Goal: Task Accomplishment & Management: Manage account settings

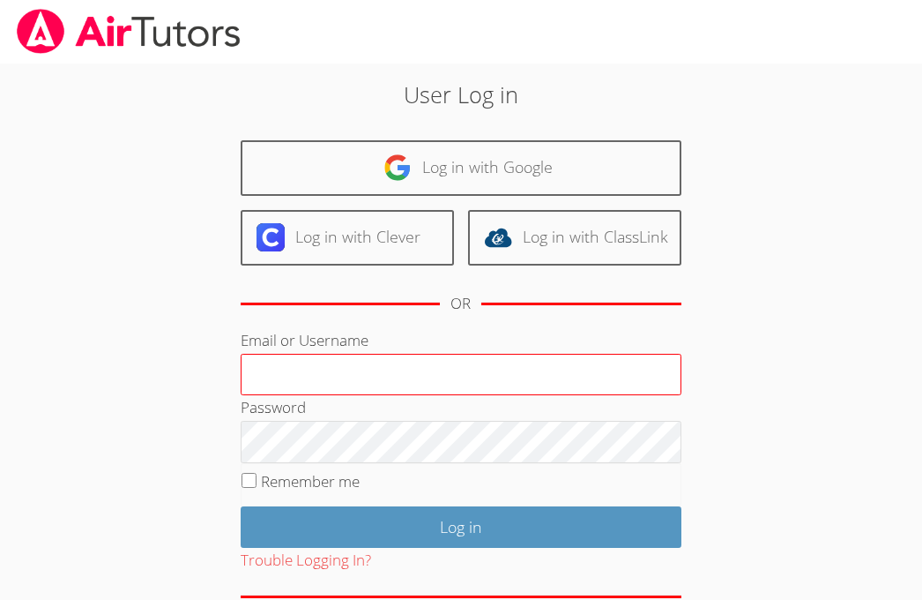
click at [339, 362] on input "Email or Username" at bounding box center [461, 375] width 441 height 42
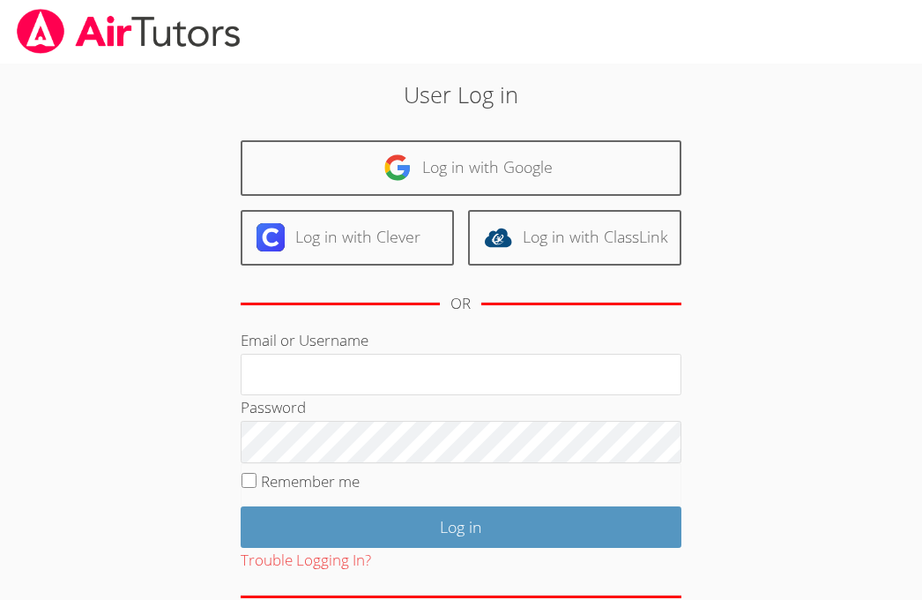
type input "ctutoring778@gmail.com"
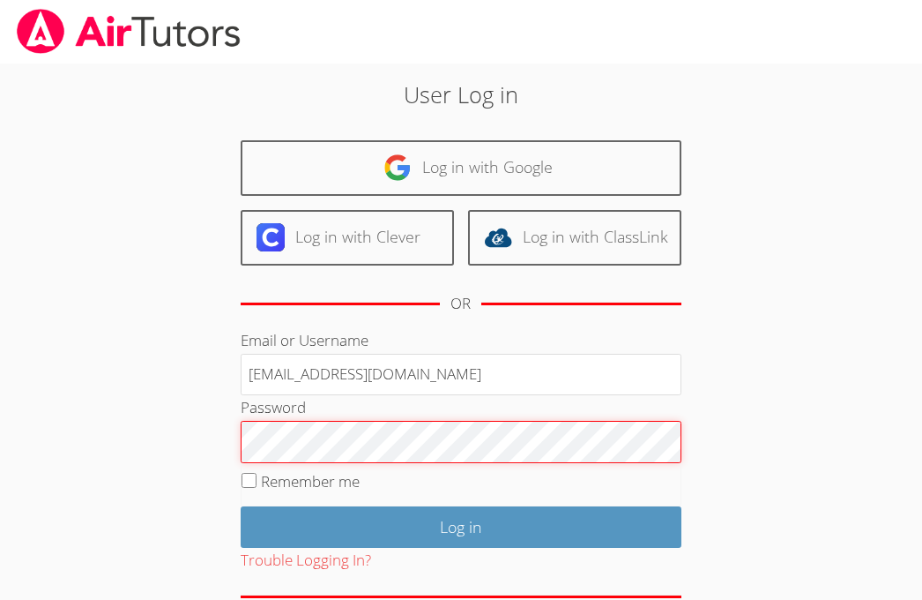
click at [241, 506] on input "Log in" at bounding box center [461, 526] width 441 height 41
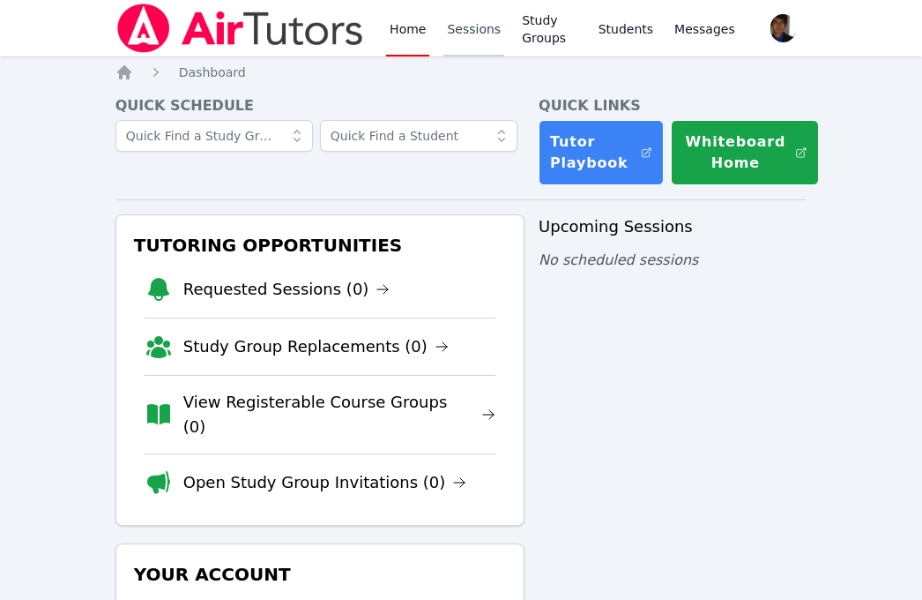
click at [474, 49] on link "Sessions" at bounding box center [474, 28] width 61 height 56
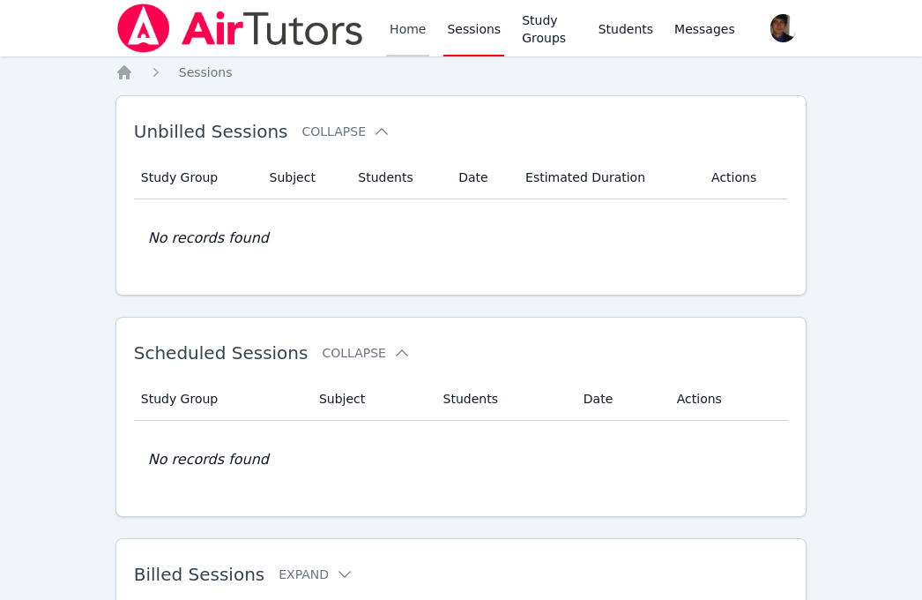
click at [409, 13] on link "Home" at bounding box center [407, 28] width 43 height 56
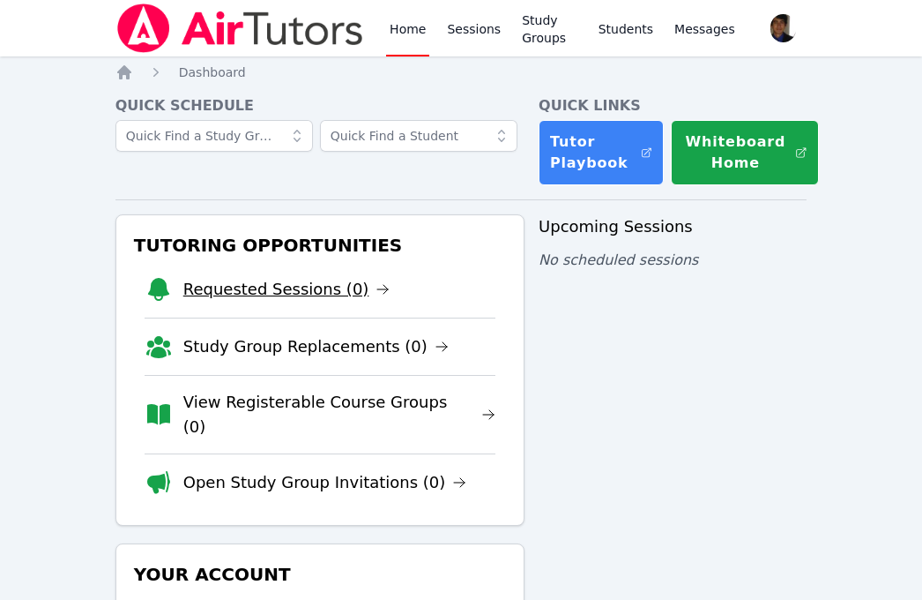
click at [339, 292] on link "Requested Sessions (0)" at bounding box center [286, 289] width 207 height 25
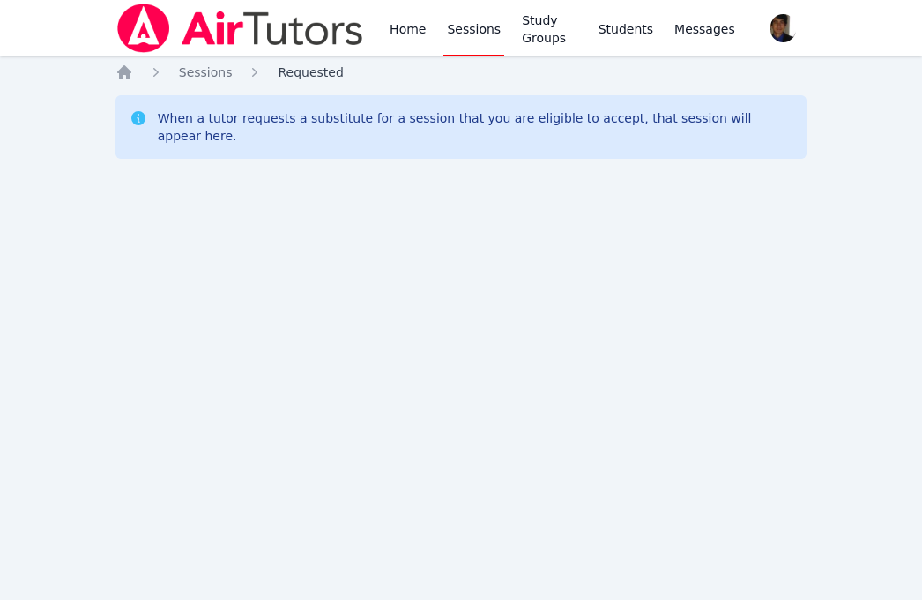
click at [302, 76] on span "Requested" at bounding box center [310, 72] width 65 height 14
click at [484, 125] on div "When a tutor requests a substitute for a session that you are eligible to accep…" at bounding box center [476, 126] width 636 height 35
click at [799, 28] on span "button" at bounding box center [783, 28] width 37 height 39
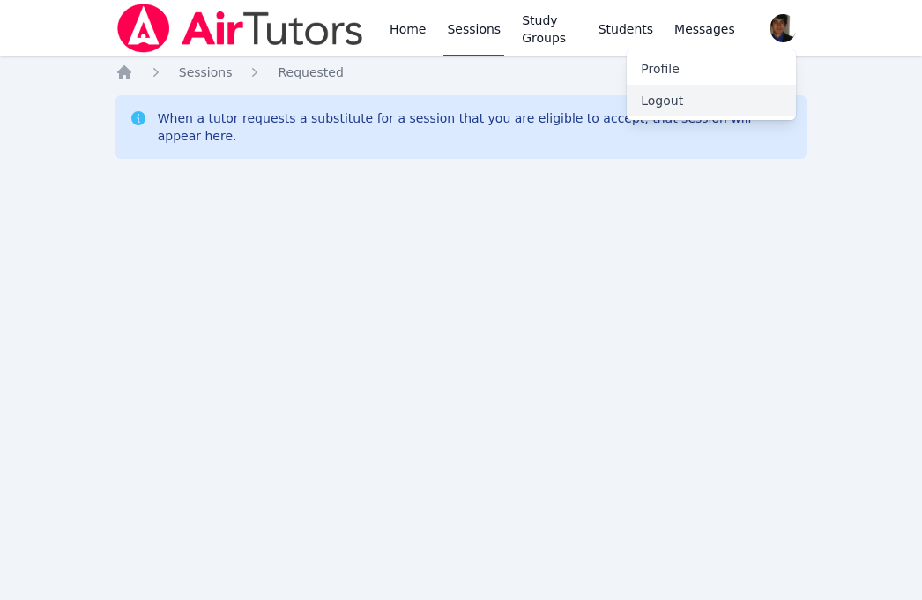
click at [679, 99] on button "Logout" at bounding box center [711, 101] width 169 height 32
